Goal: Information Seeking & Learning: Check status

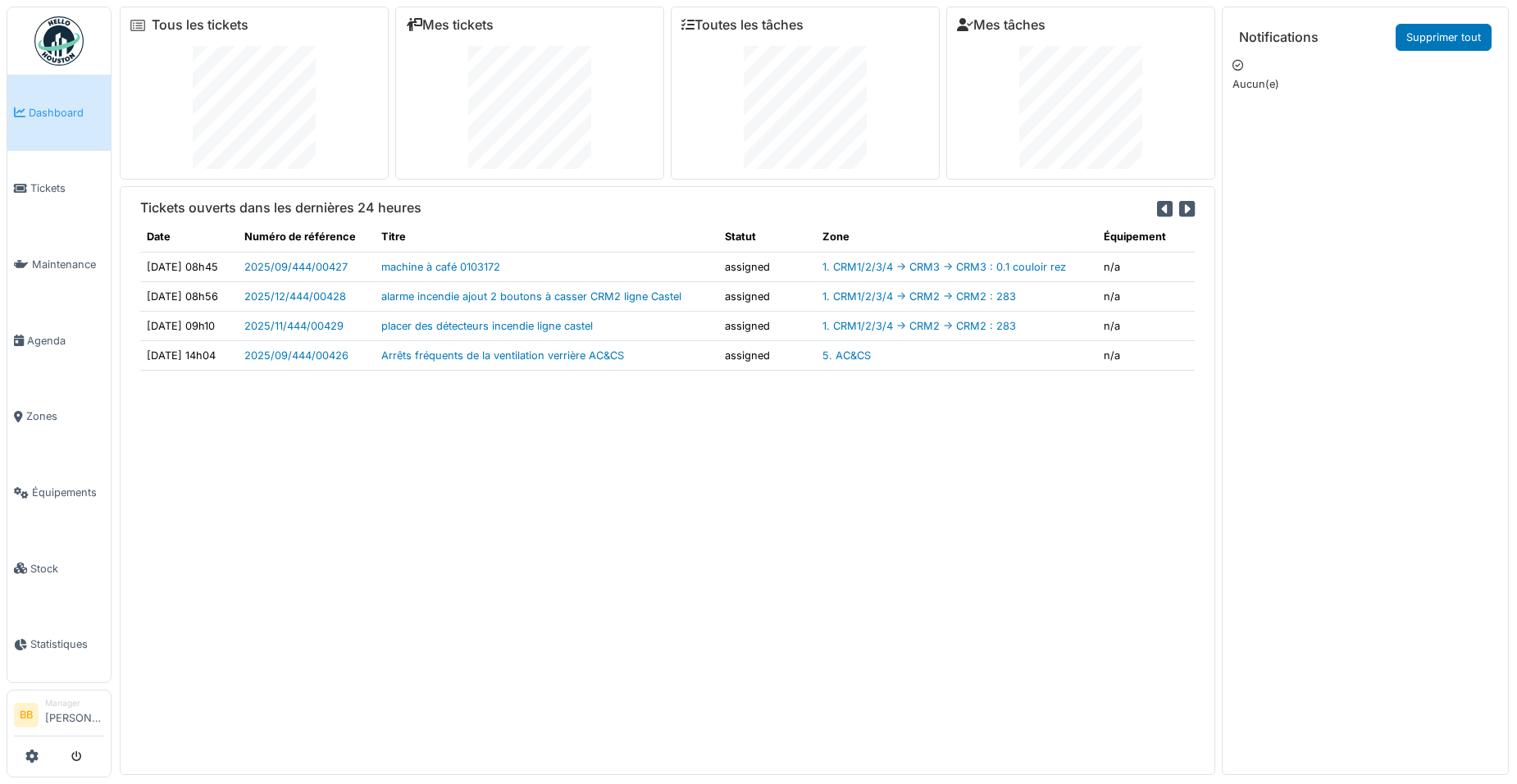
click at [74, 92] on link "Dashboard" at bounding box center [59, 113] width 103 height 76
click at [47, 170] on link "Tickets" at bounding box center [59, 189] width 103 height 76
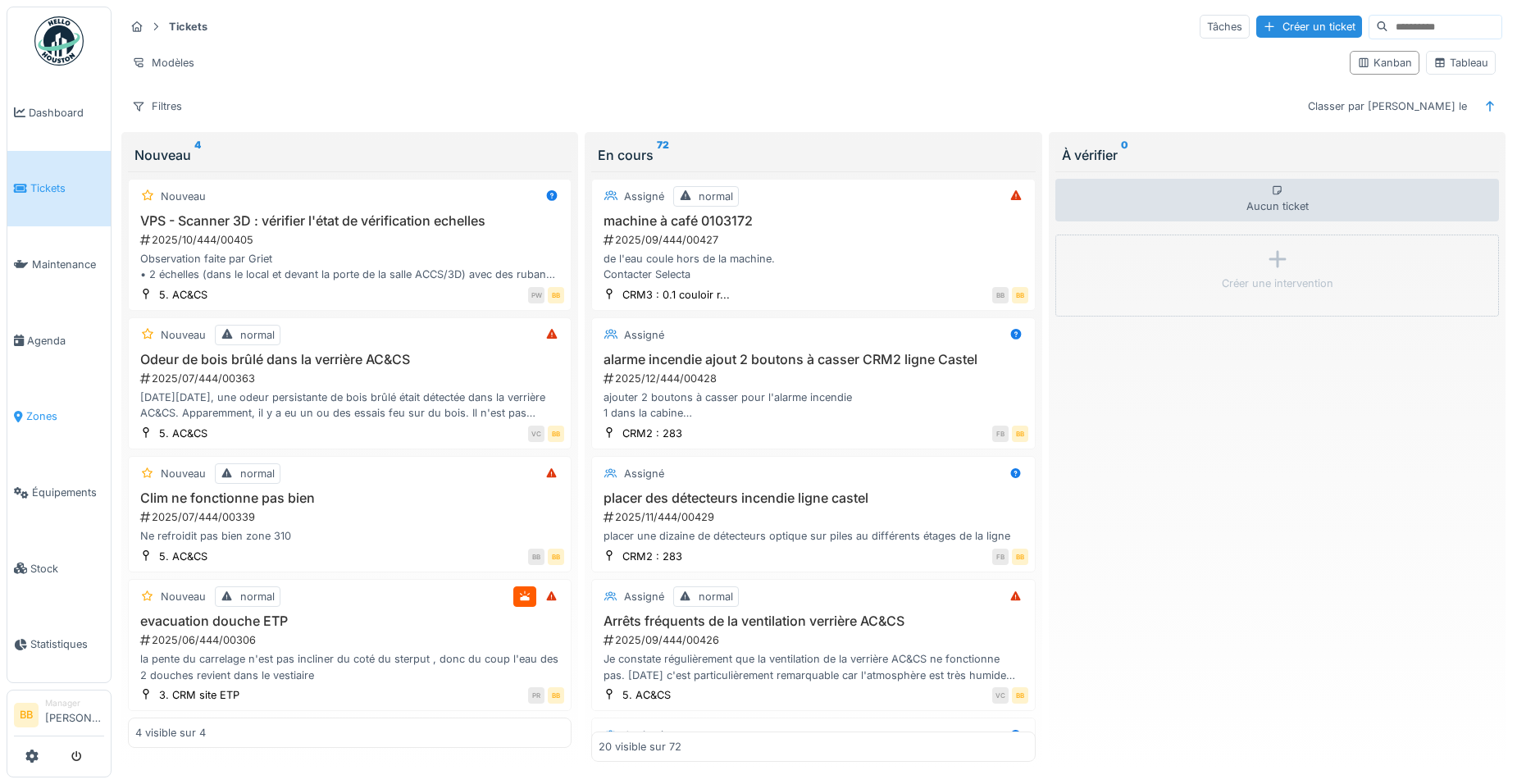
click at [48, 408] on span "Zones" at bounding box center [65, 416] width 78 height 16
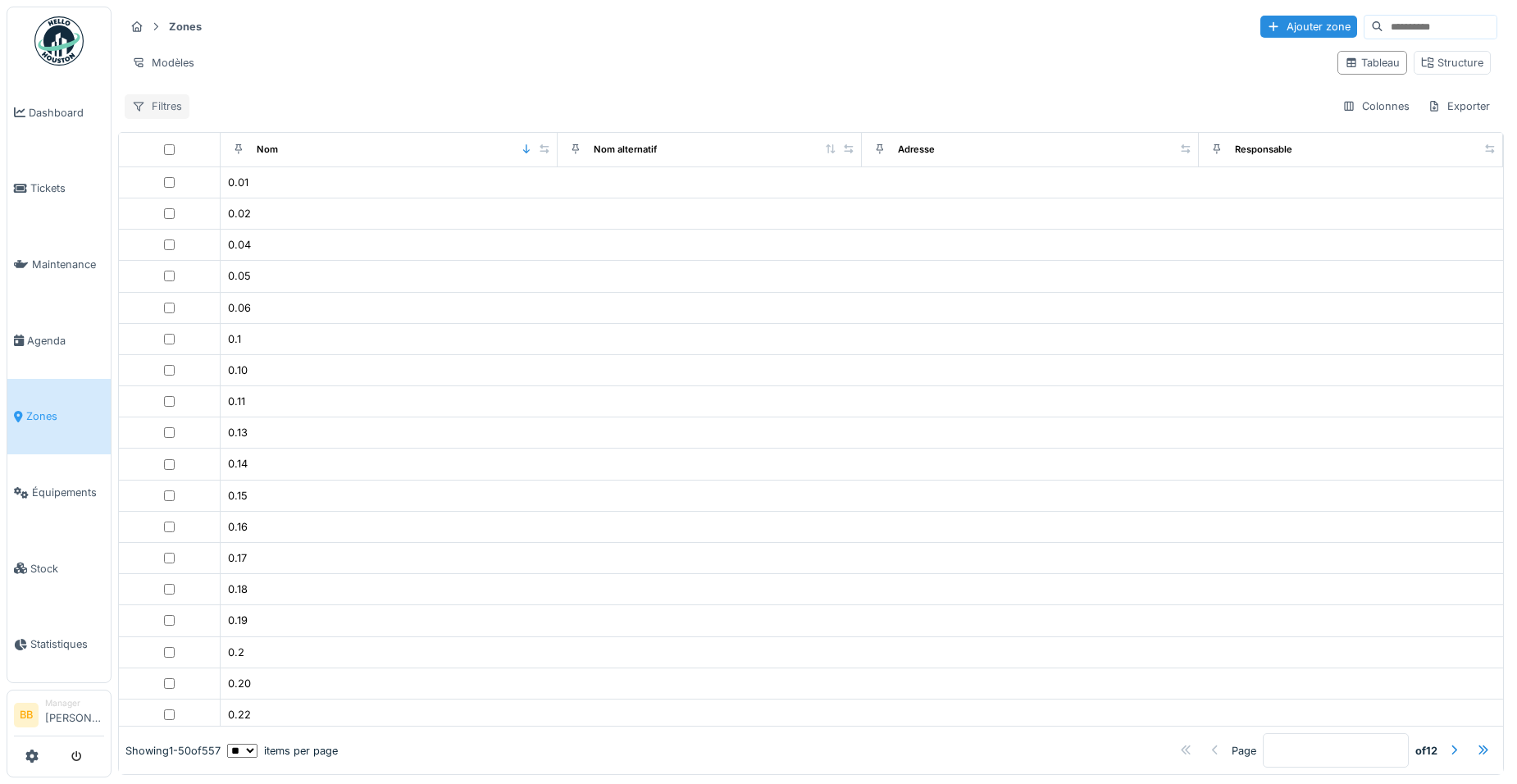
click at [158, 97] on div "Filtres" at bounding box center [156, 106] width 65 height 24
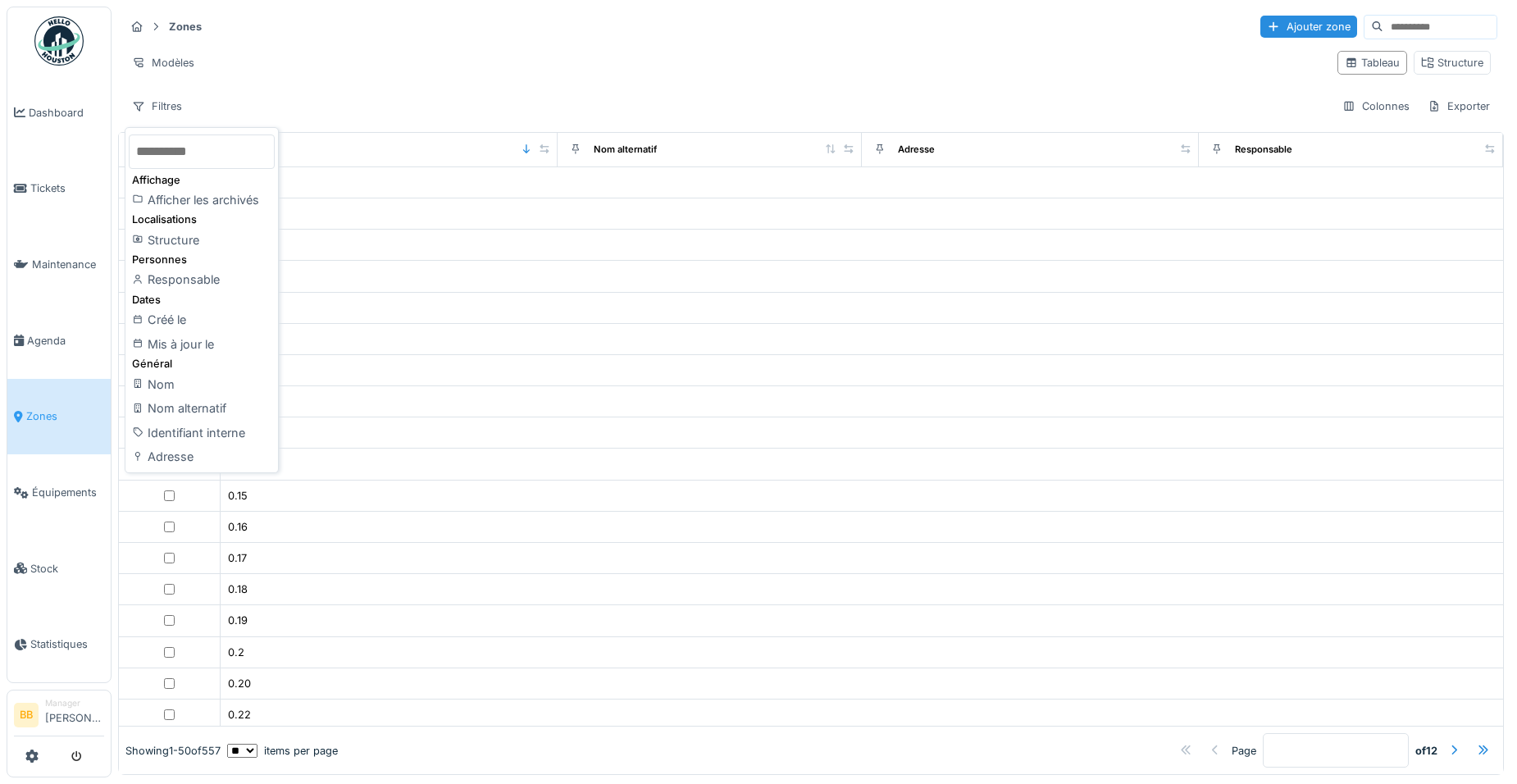
click at [482, 111] on div "Filtres Colonnes Exporter" at bounding box center [811, 106] width 1373 height 24
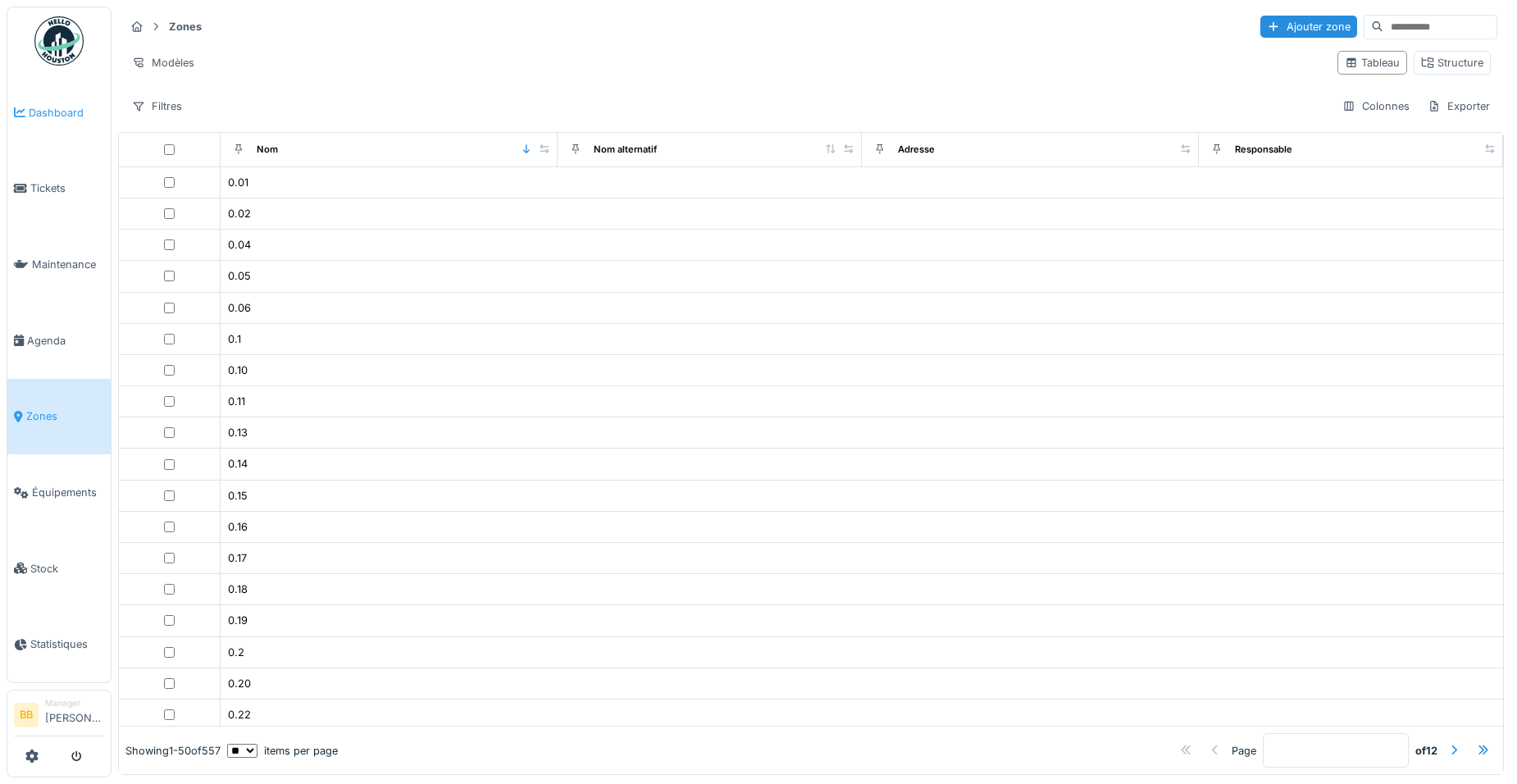
click at [51, 114] on span "Dashboard" at bounding box center [66, 113] width 76 height 16
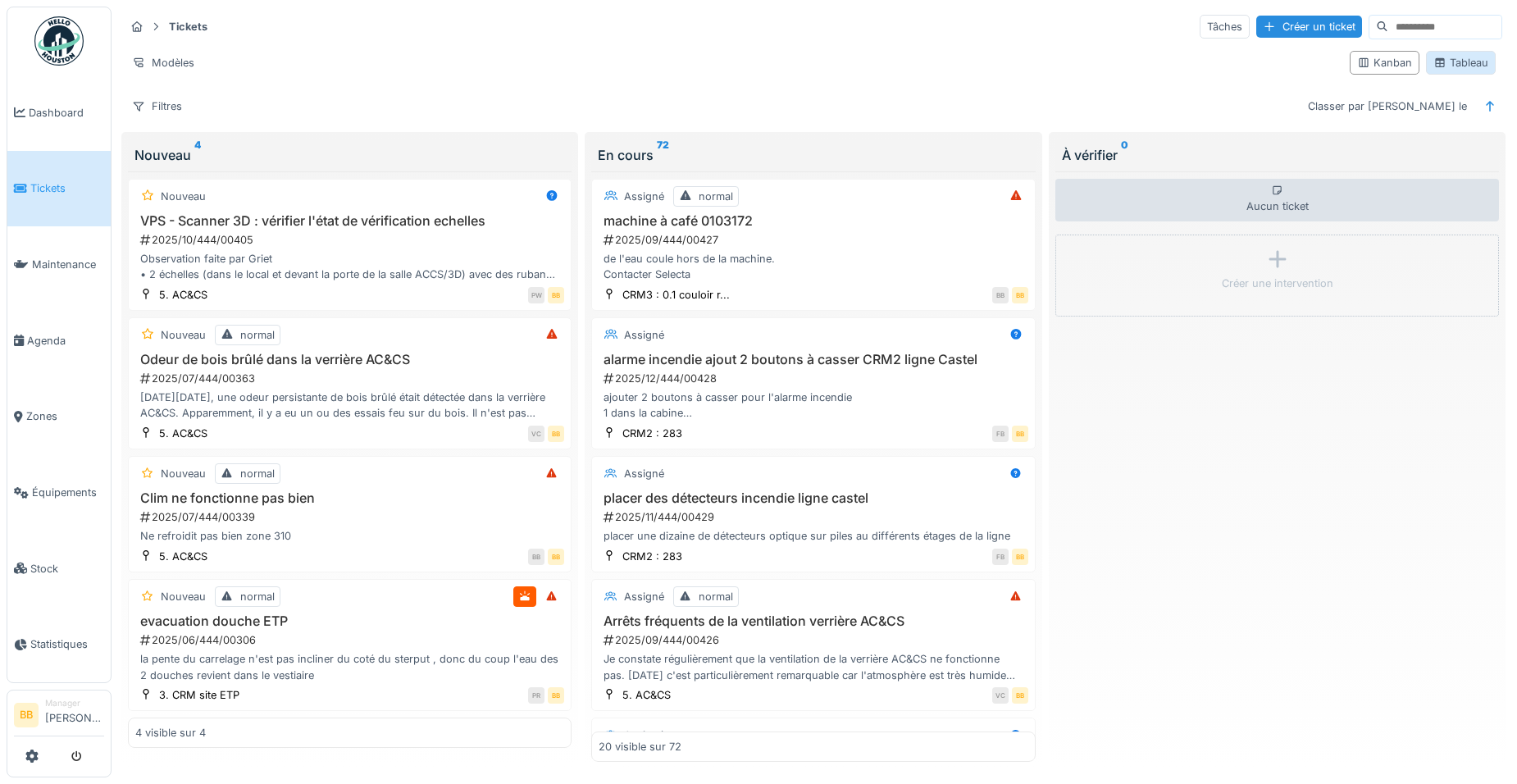
click at [1468, 62] on div "Tableau" at bounding box center [1461, 62] width 55 height 16
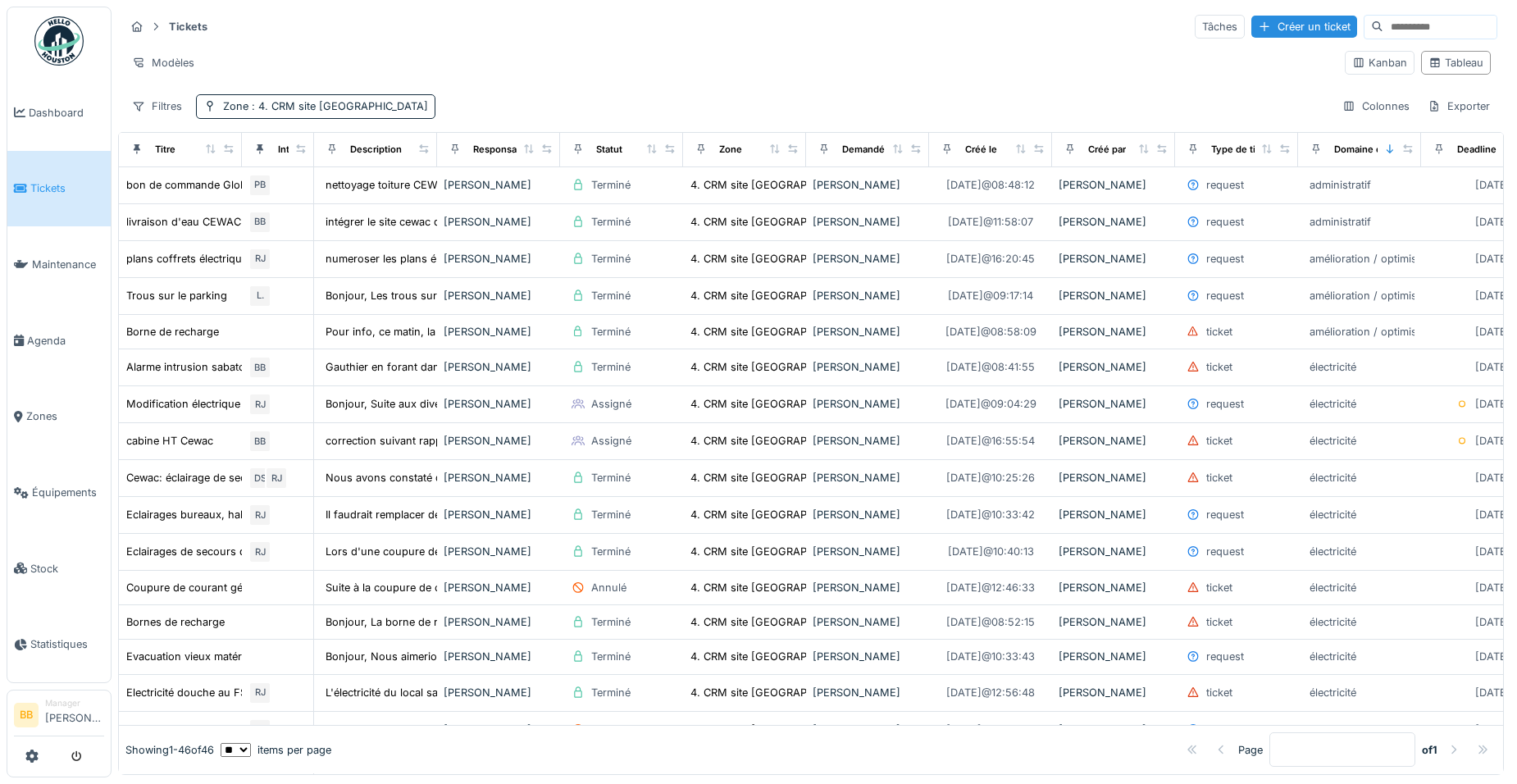
click at [1383, 30] on input at bounding box center [1440, 27] width 113 height 23
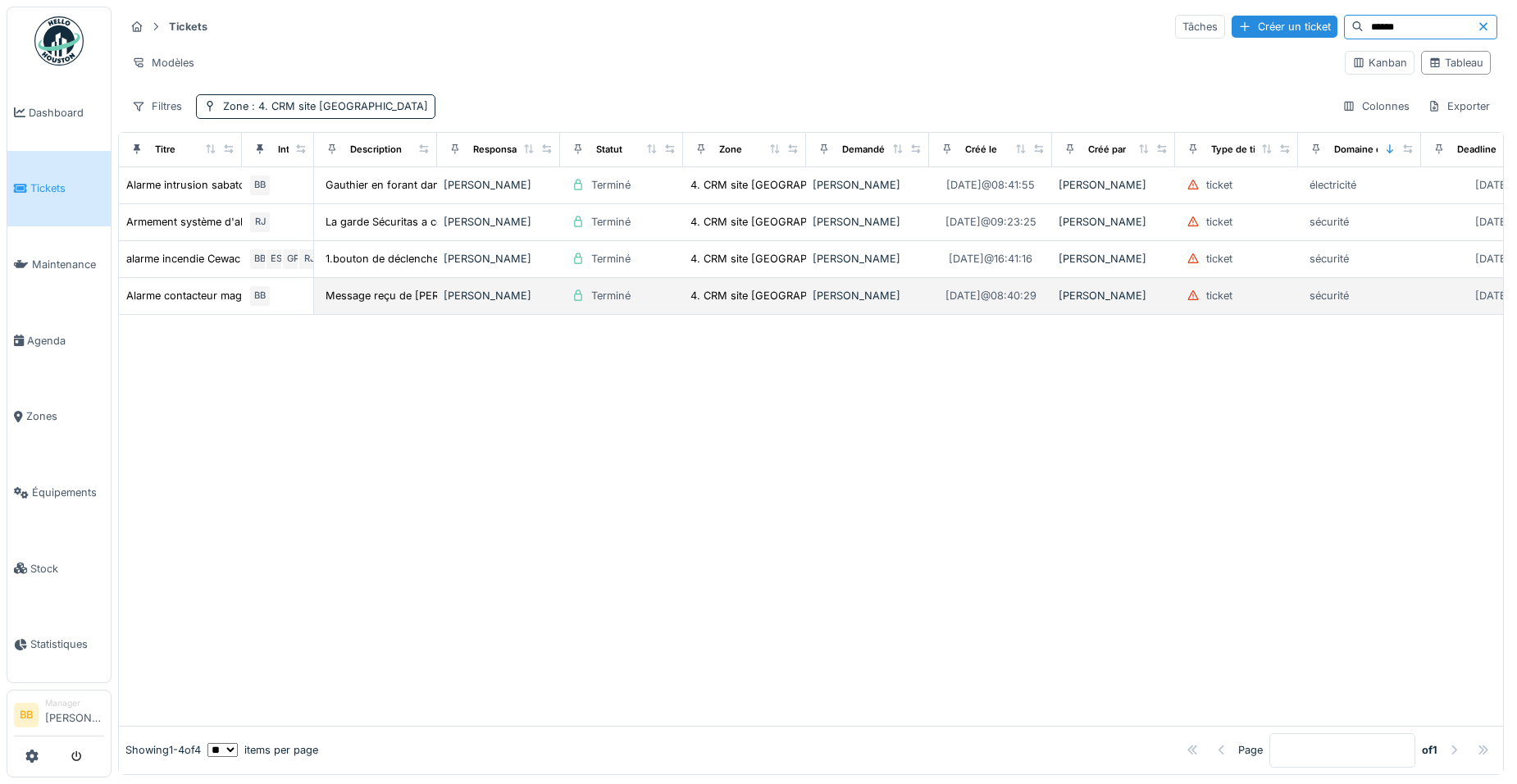
type input "******"
click at [508, 299] on div "[PERSON_NAME]" at bounding box center [498, 296] width 110 height 16
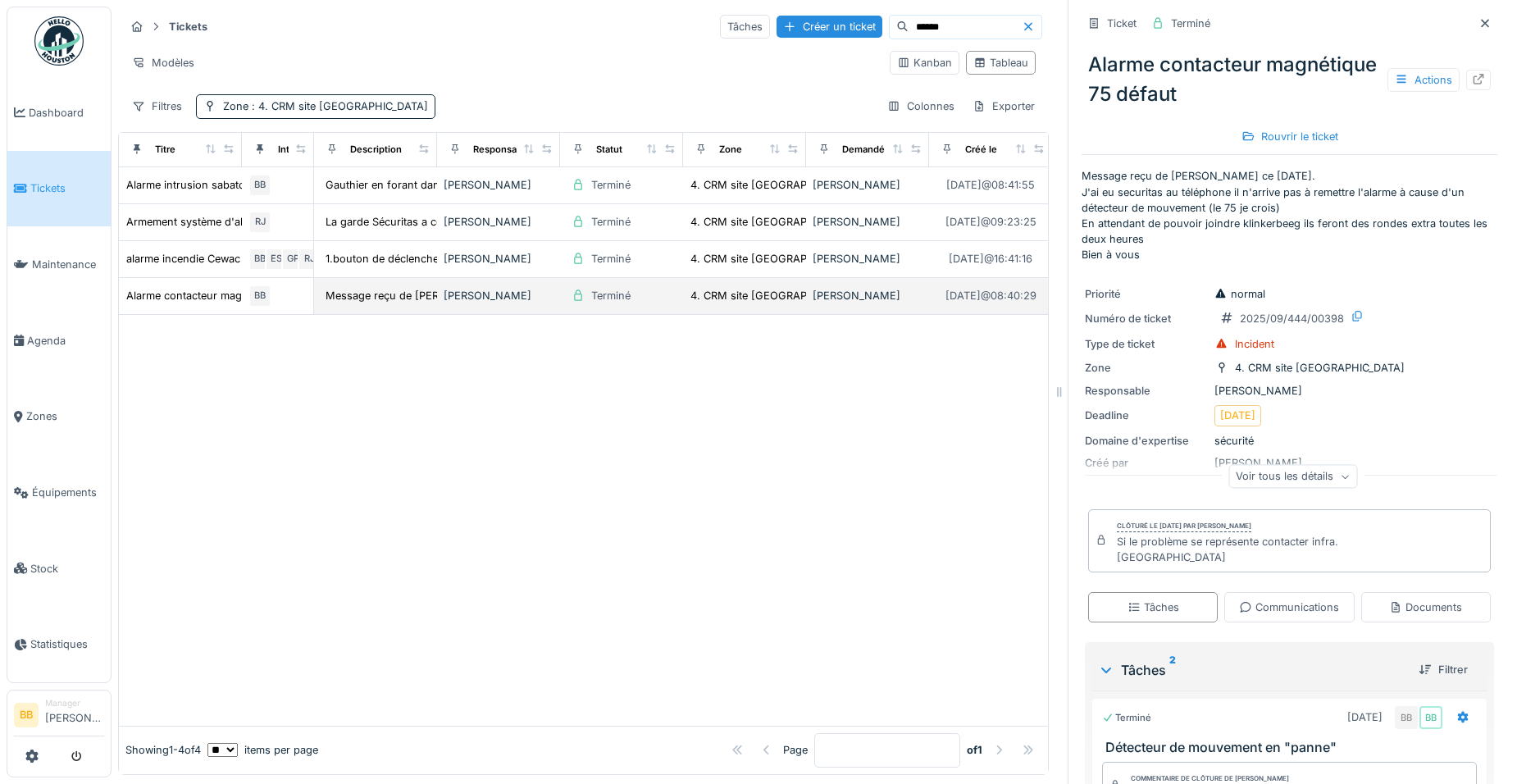
click at [242, 292] on td "BB" at bounding box center [278, 297] width 72 height 37
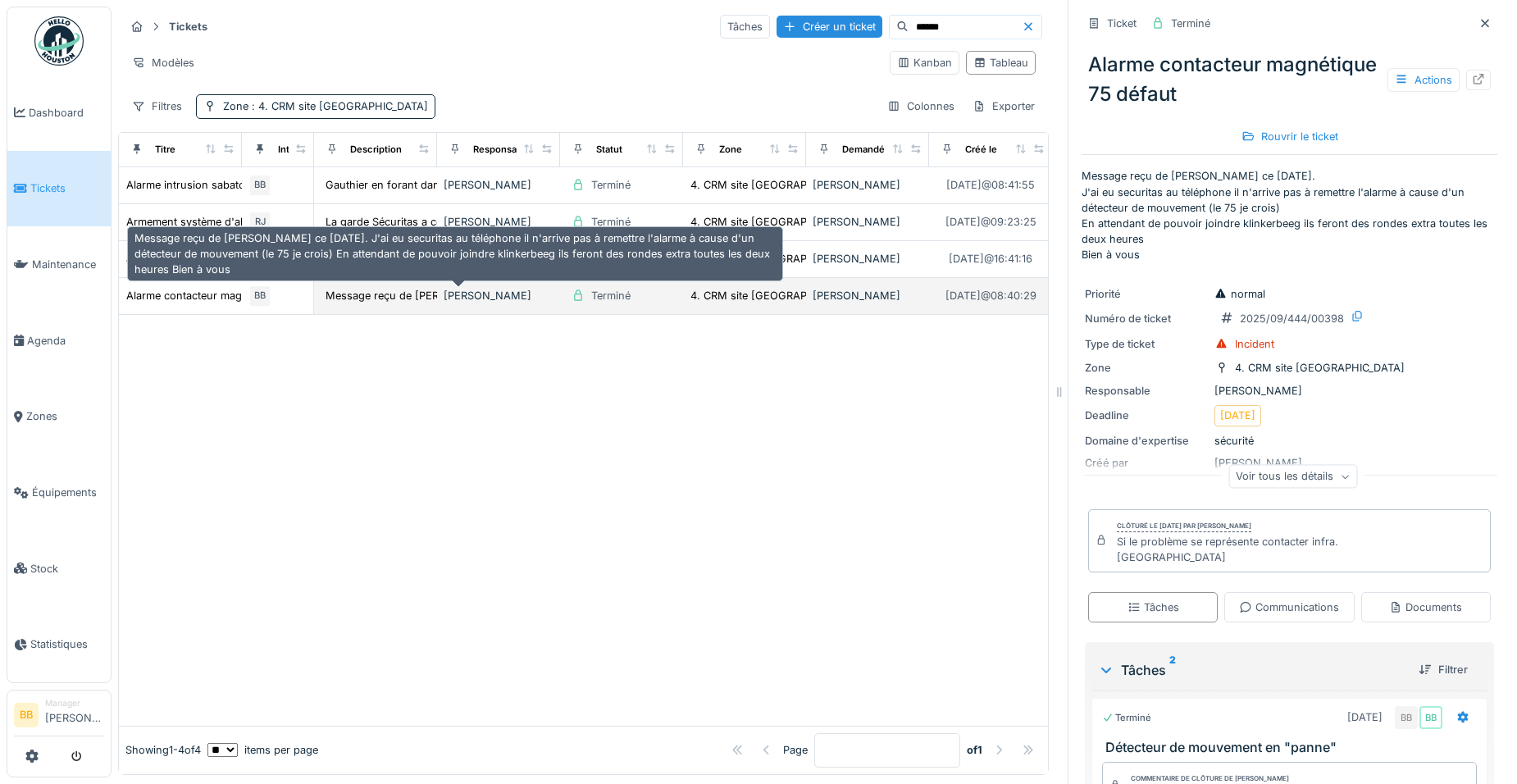
click at [398, 303] on div "Message reçu de Tim SENART ce 22 août 2025. J'a..." at bounding box center [456, 296] width 261 height 16
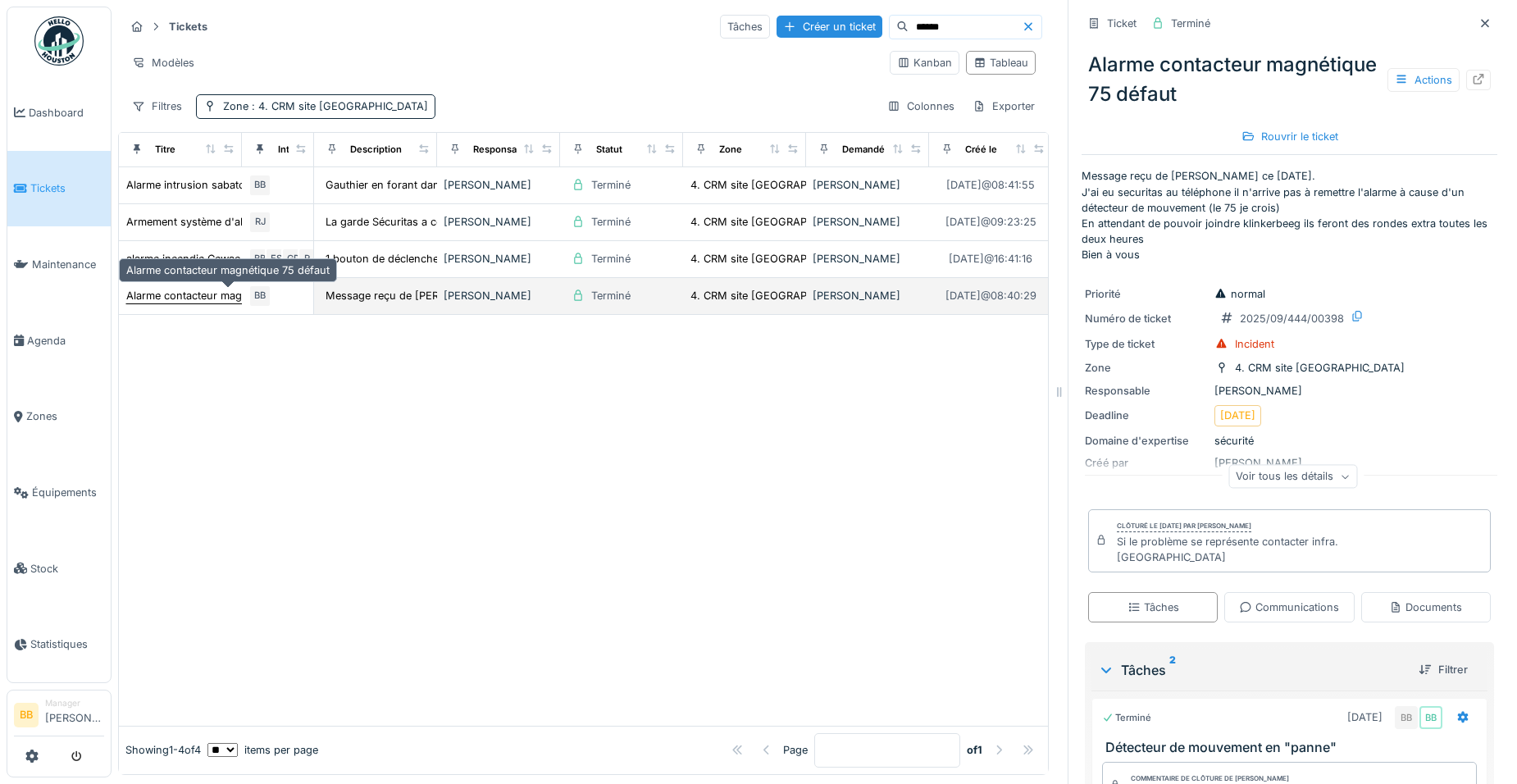
click at [171, 298] on div "Alarme contacteur magnétique 75 défaut" at bounding box center [228, 296] width 203 height 16
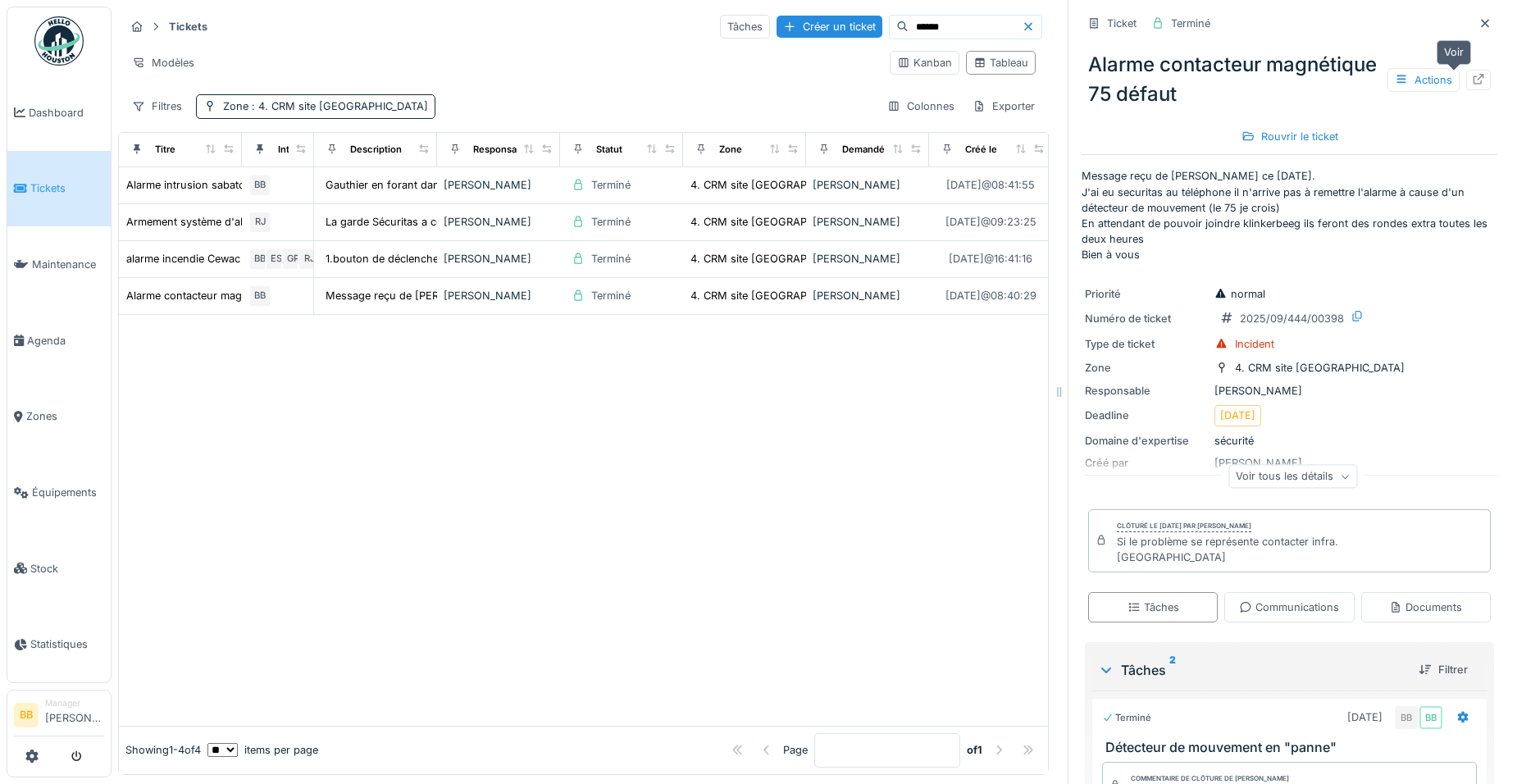
click at [1472, 82] on icon at bounding box center [1479, 79] width 13 height 11
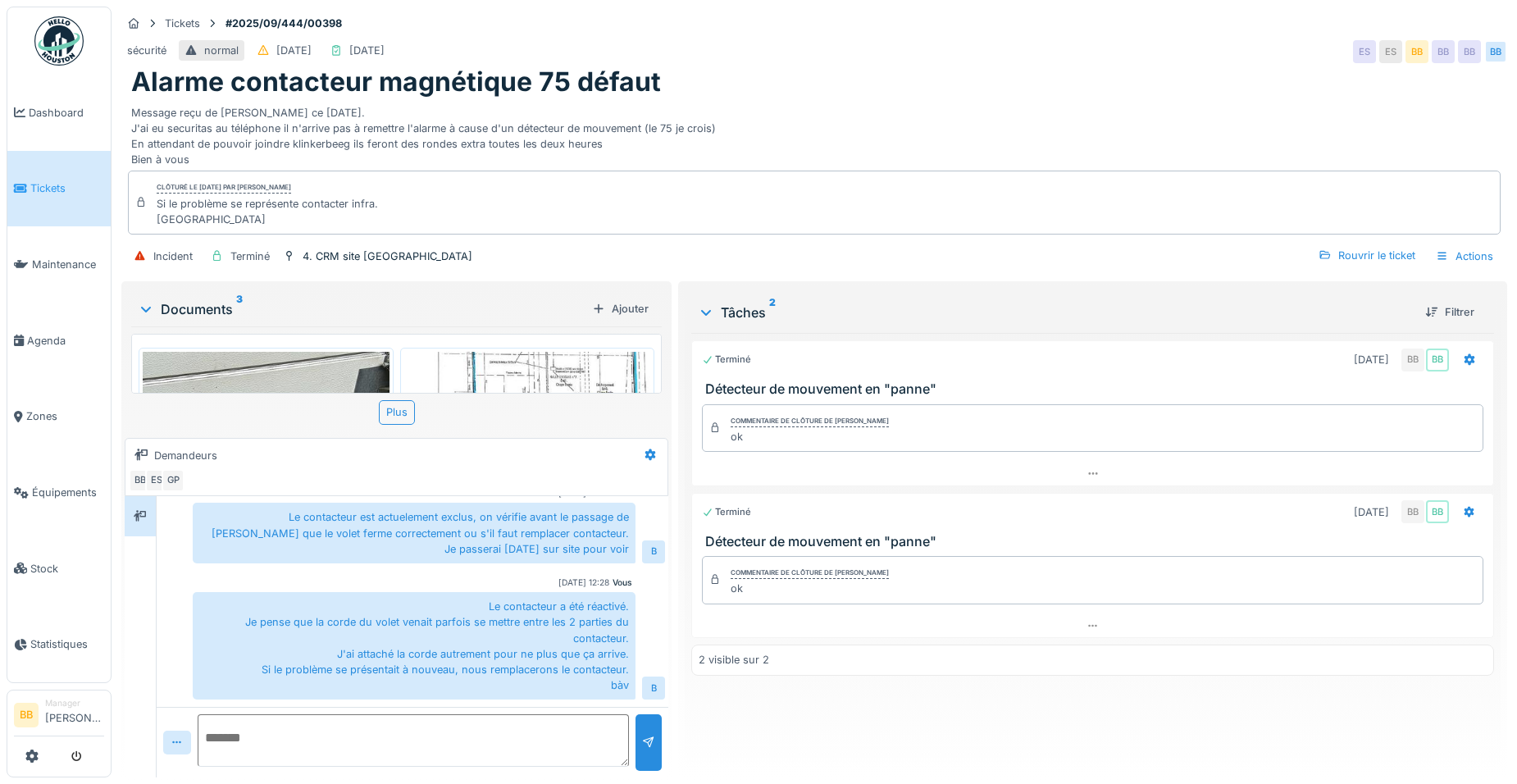
click at [555, 369] on img at bounding box center [528, 446] width 247 height 189
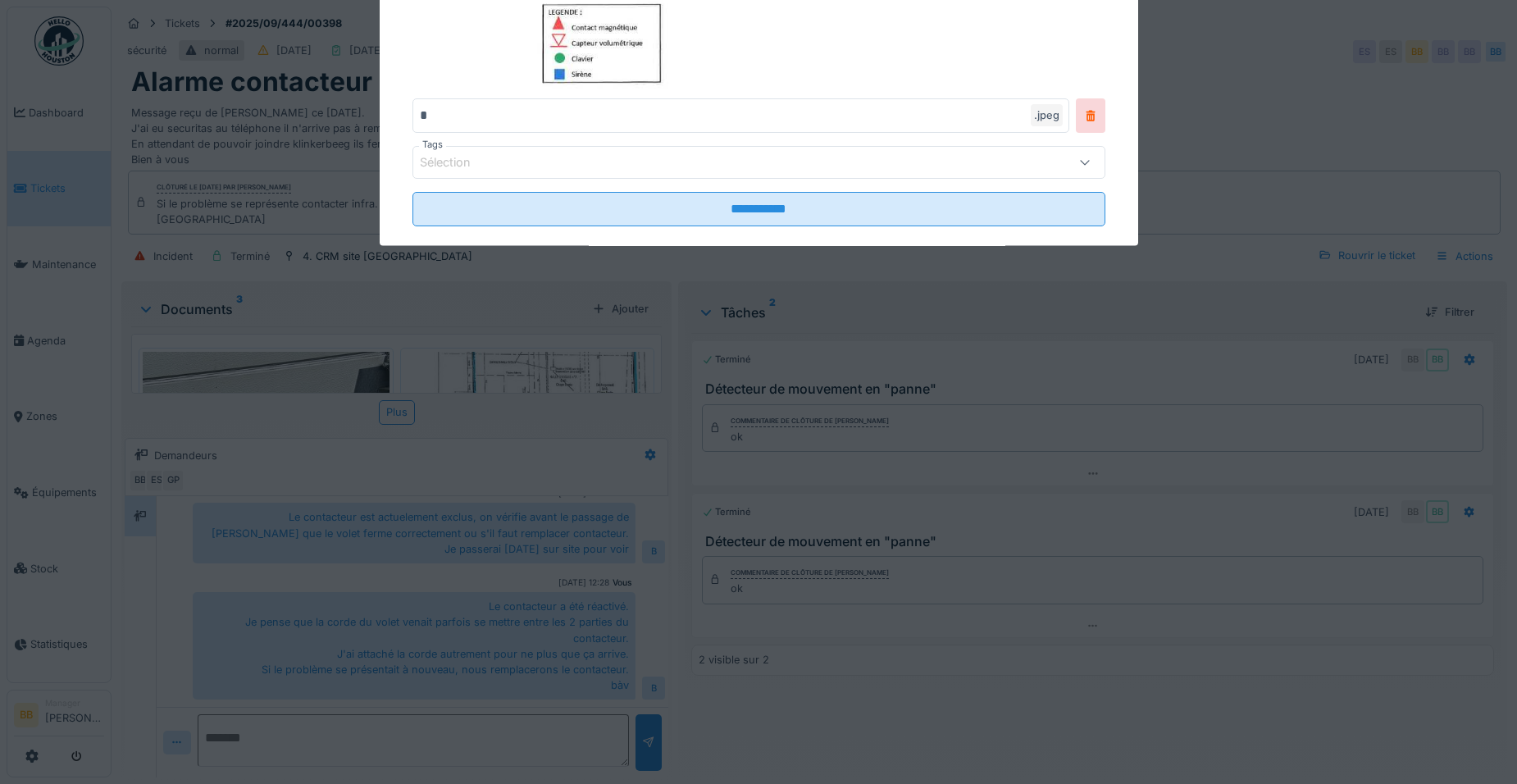
click at [555, 369] on div at bounding box center [758, 392] width 1517 height 784
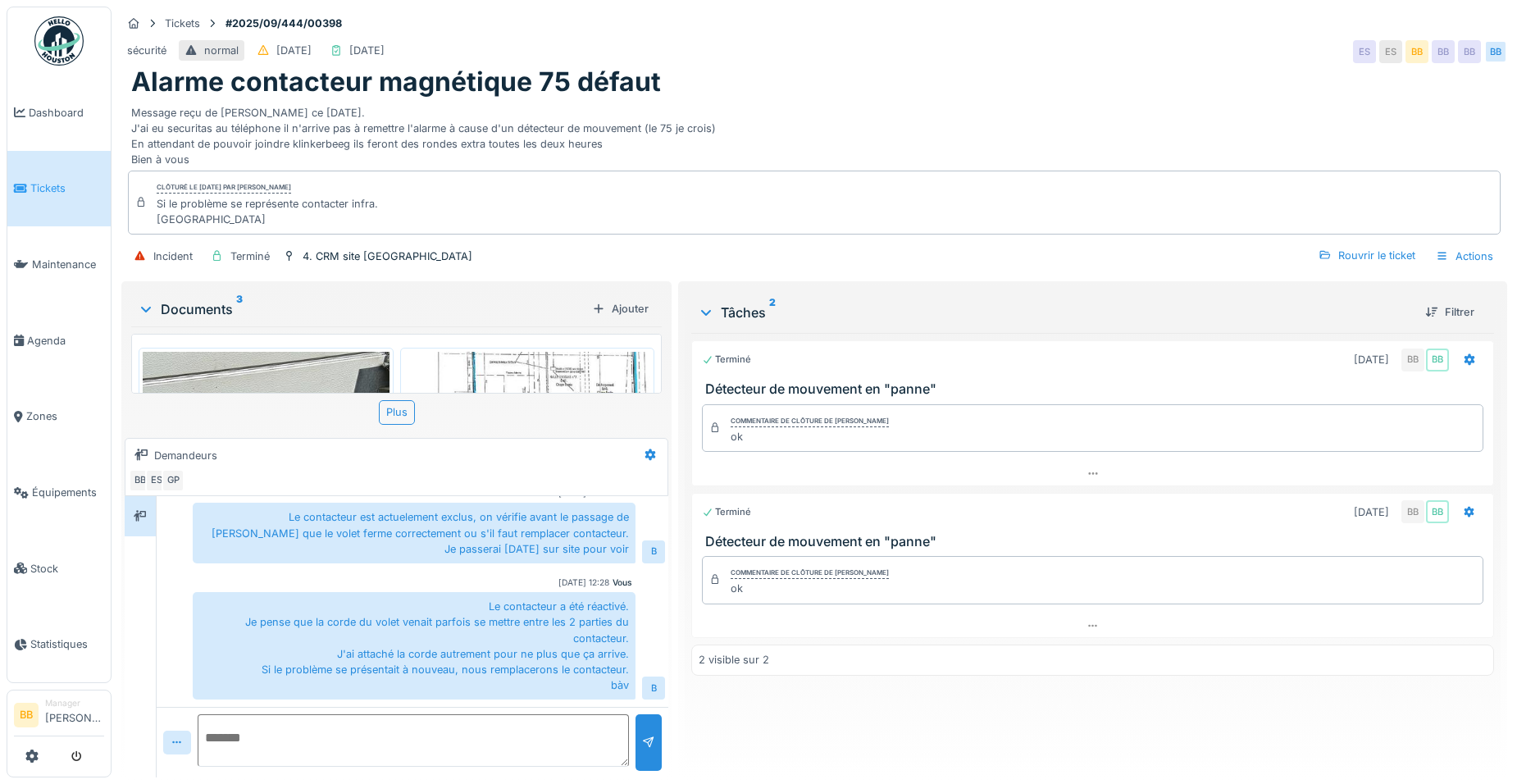
click at [555, 369] on img at bounding box center [528, 446] width 247 height 189
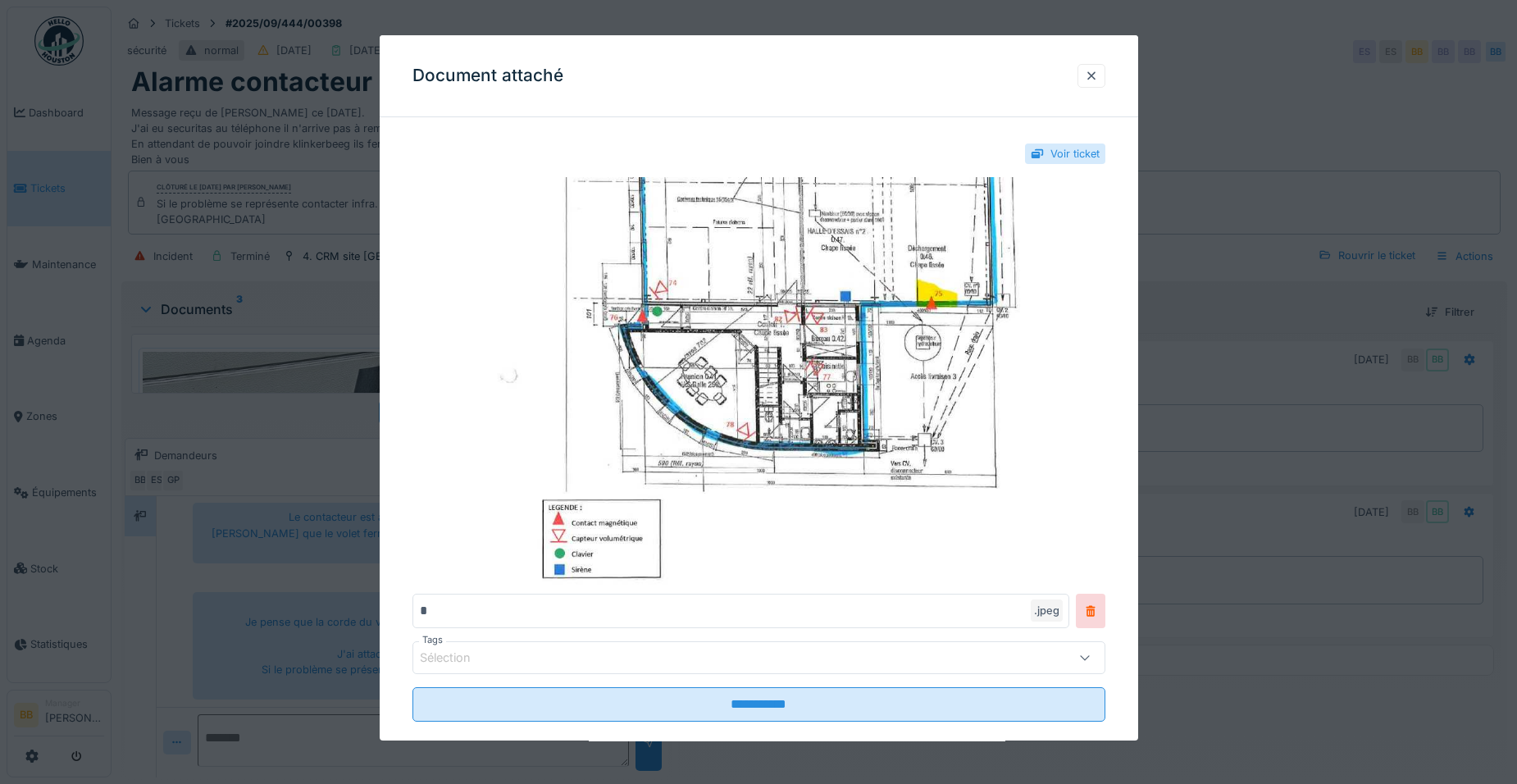
click at [1098, 77] on div at bounding box center [1092, 76] width 13 height 16
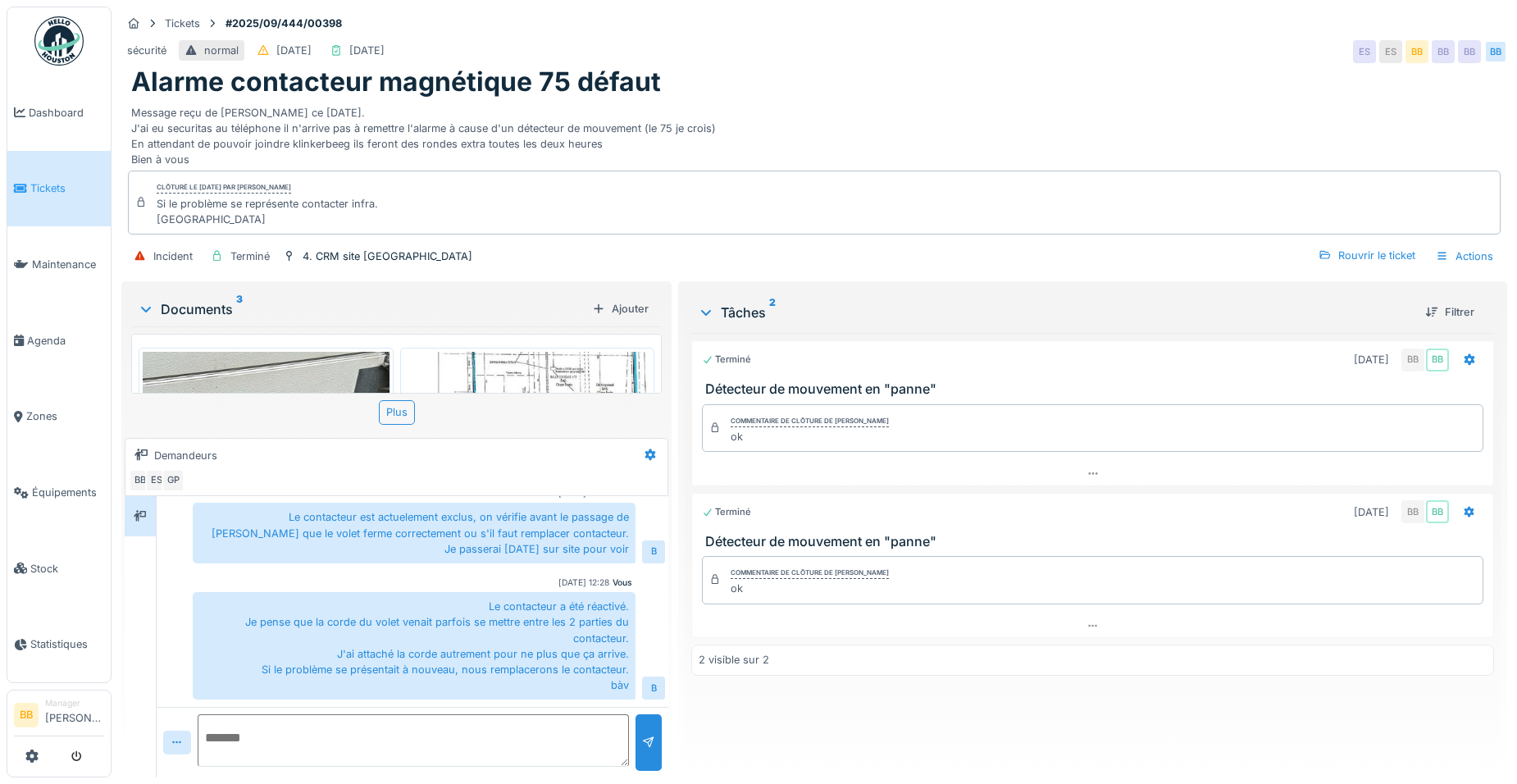
click at [308, 372] on img at bounding box center [266, 516] width 247 height 329
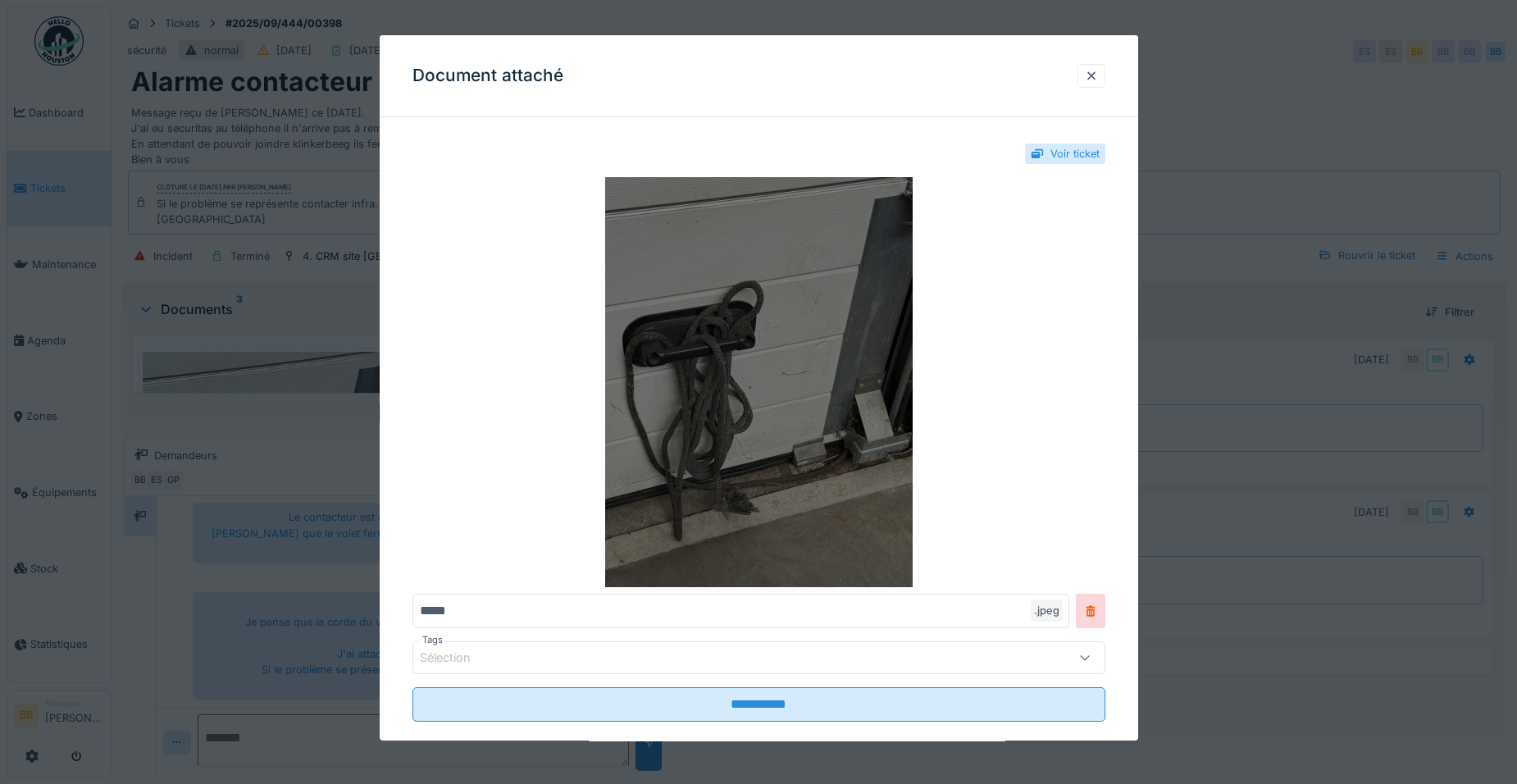
click at [734, 336] on img at bounding box center [759, 382] width 693 height 410
